Goal: Register for event/course

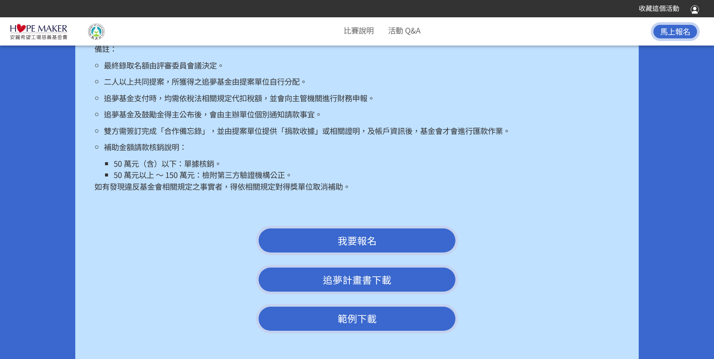
scroll to position [1842, 0]
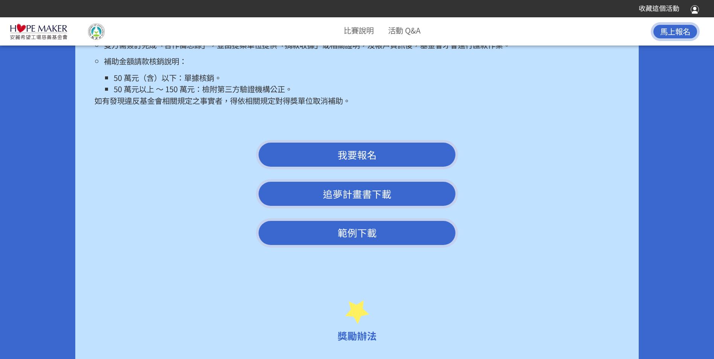
click at [361, 161] on span "我要報名" at bounding box center [357, 155] width 39 height 14
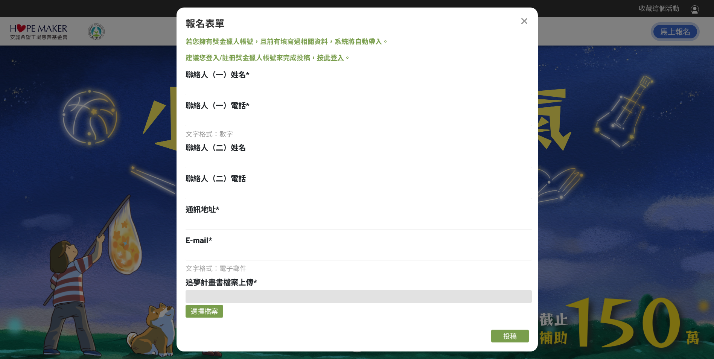
click at [526, 20] on icon at bounding box center [525, 22] width 8 height 10
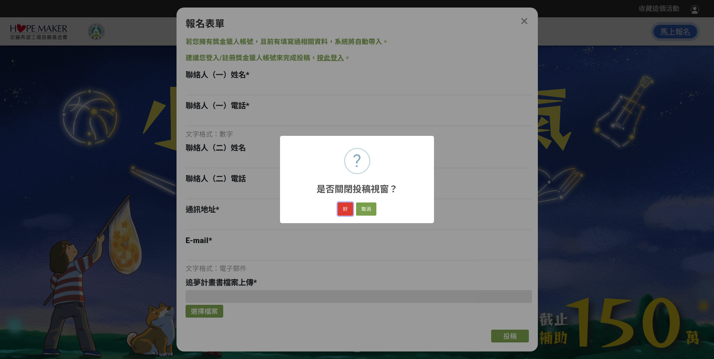
click at [341, 209] on button "好" at bounding box center [345, 208] width 15 height 13
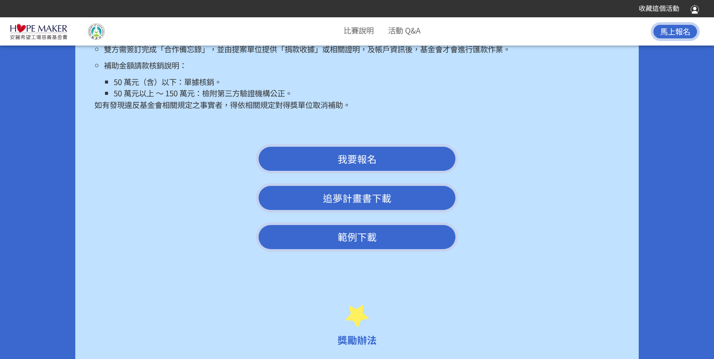
scroll to position [1830, 0]
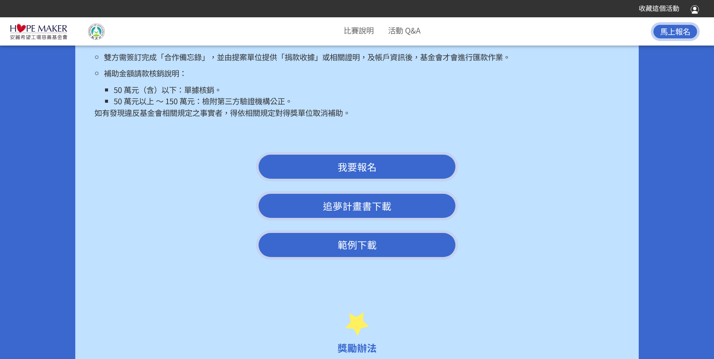
click at [358, 219] on link "追夢計畫書下載" at bounding box center [357, 205] width 202 height 29
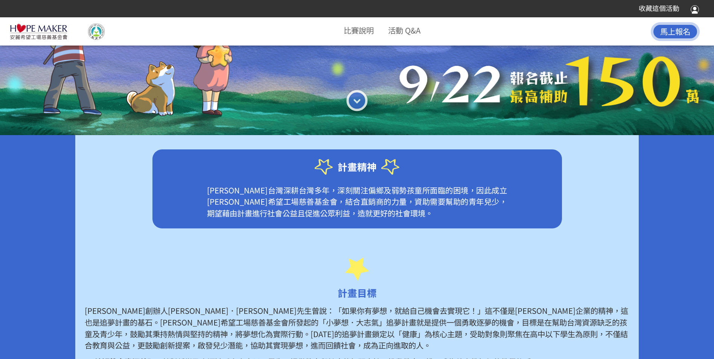
scroll to position [188, 0]
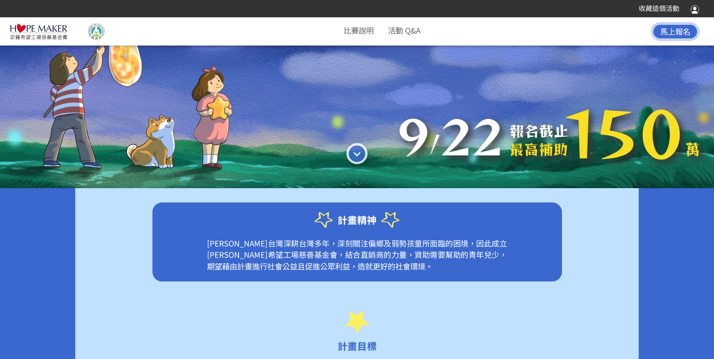
click at [679, 33] on span "馬上報名" at bounding box center [675, 31] width 30 height 11
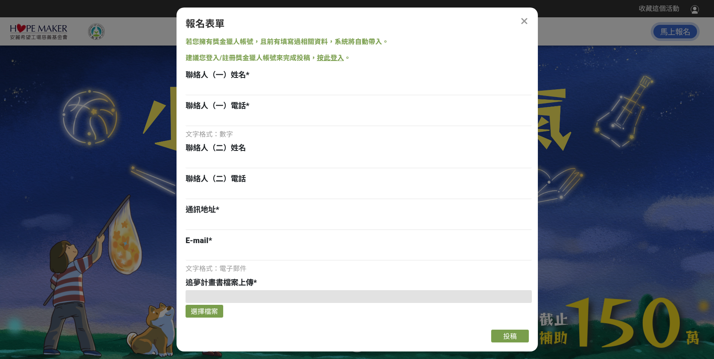
scroll to position [0, 0]
click at [528, 23] on div at bounding box center [524, 21] width 9 height 9
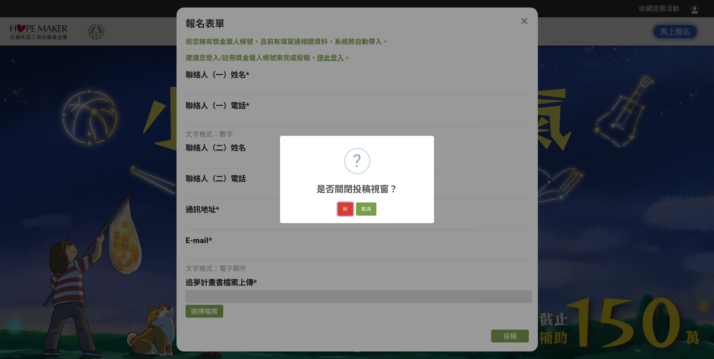
click at [350, 213] on button "好" at bounding box center [345, 208] width 15 height 13
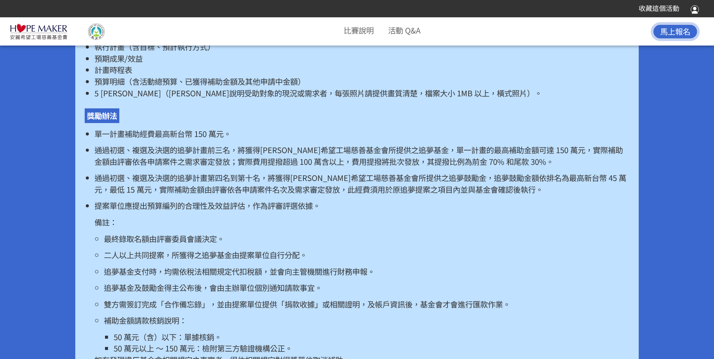
scroll to position [1809, 0]
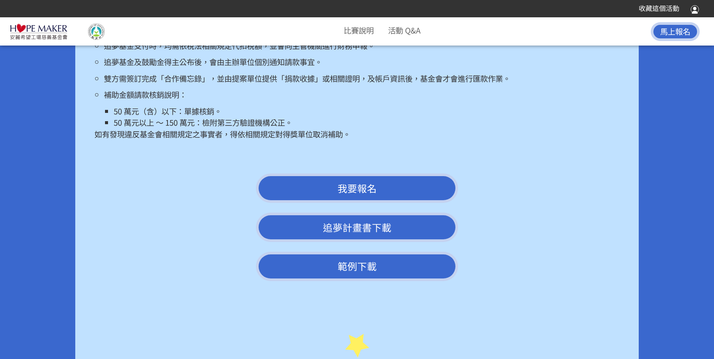
click at [350, 279] on link "範例下載" at bounding box center [357, 266] width 202 height 29
click at [365, 239] on link "追夢計畫書下載" at bounding box center [357, 227] width 202 height 29
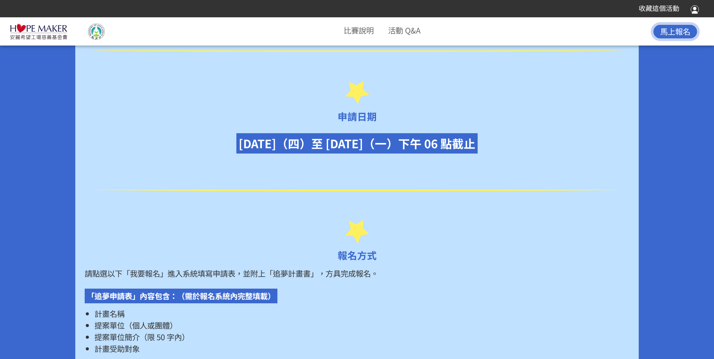
scroll to position [981, 0]
